Goal: Task Accomplishment & Management: Use online tool/utility

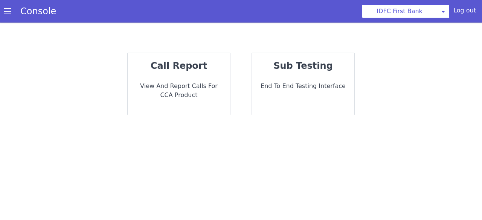
click at [216, 79] on div "call report View and report calls for CCA Product" at bounding box center [179, 84] width 102 height 62
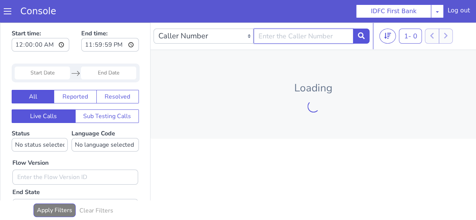
click at [273, 34] on input "text" at bounding box center [304, 36] width 100 height 15
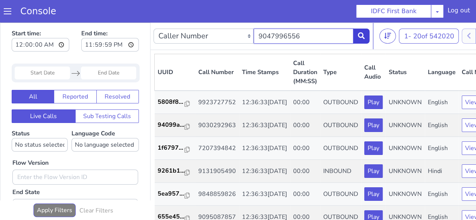
type input "9047996556"
click at [357, 35] on button at bounding box center [361, 36] width 17 height 15
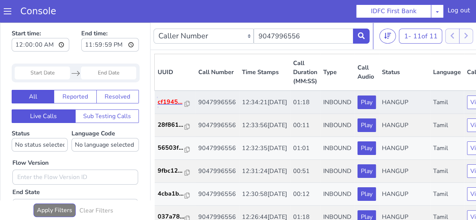
click at [169, 107] on p "cf1945..." at bounding box center [171, 102] width 27 height 9
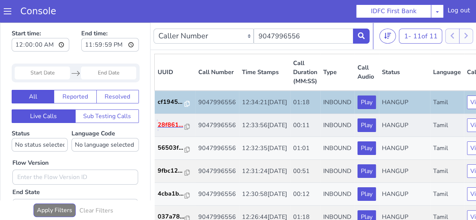
click at [159, 129] on p "28f861..." at bounding box center [171, 124] width 27 height 9
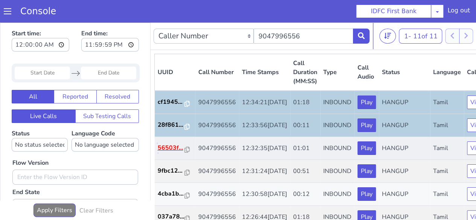
click at [164, 152] on p "56503f..." at bounding box center [171, 147] width 27 height 9
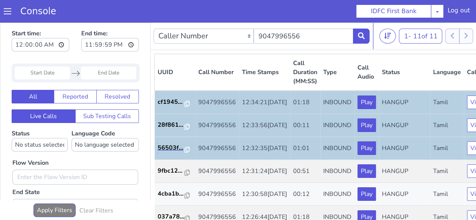
scroll to position [38, 0]
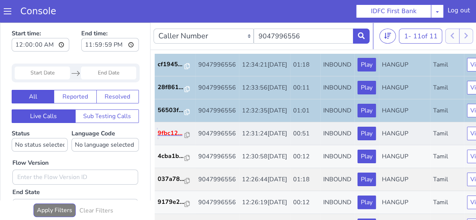
click at [170, 138] on p "9fbc12..." at bounding box center [171, 133] width 27 height 9
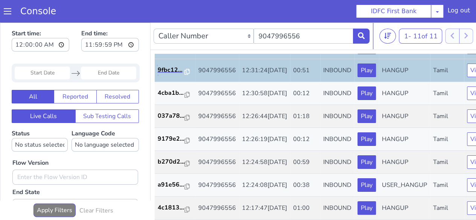
scroll to position [113, 0]
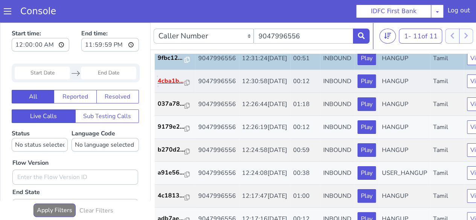
click at [175, 85] on p "4cba1b..." at bounding box center [171, 80] width 27 height 9
